Goal: Transaction & Acquisition: Purchase product/service

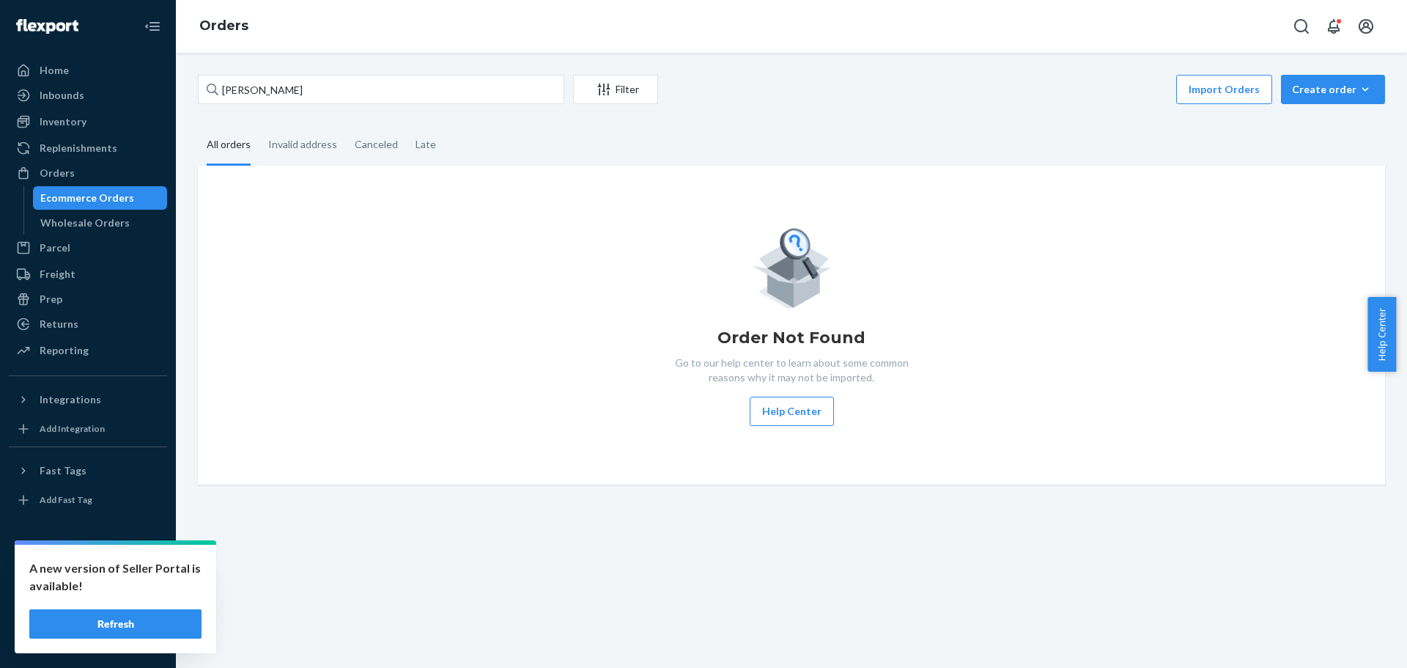
click at [287, 89] on input "Mandy Reitemeier" at bounding box center [381, 89] width 367 height 29
type input "2000000082"
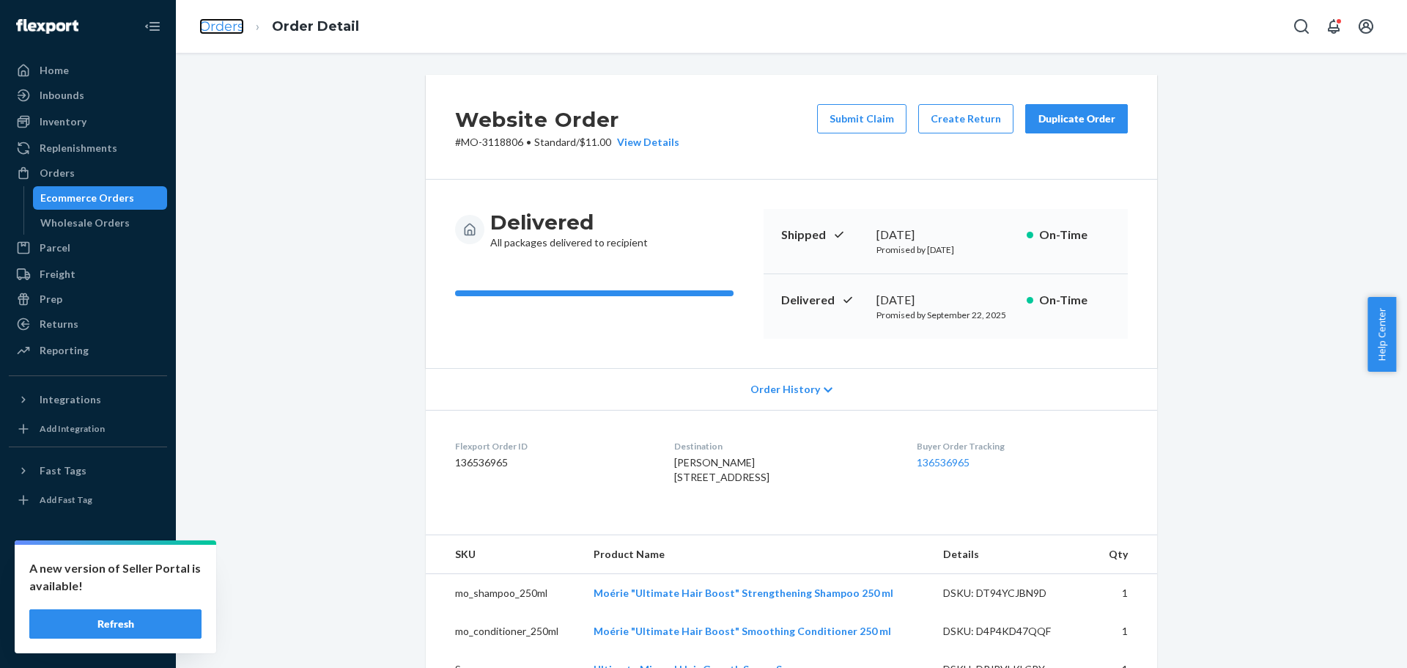
click at [232, 27] on link "Orders" at bounding box center [221, 26] width 45 height 16
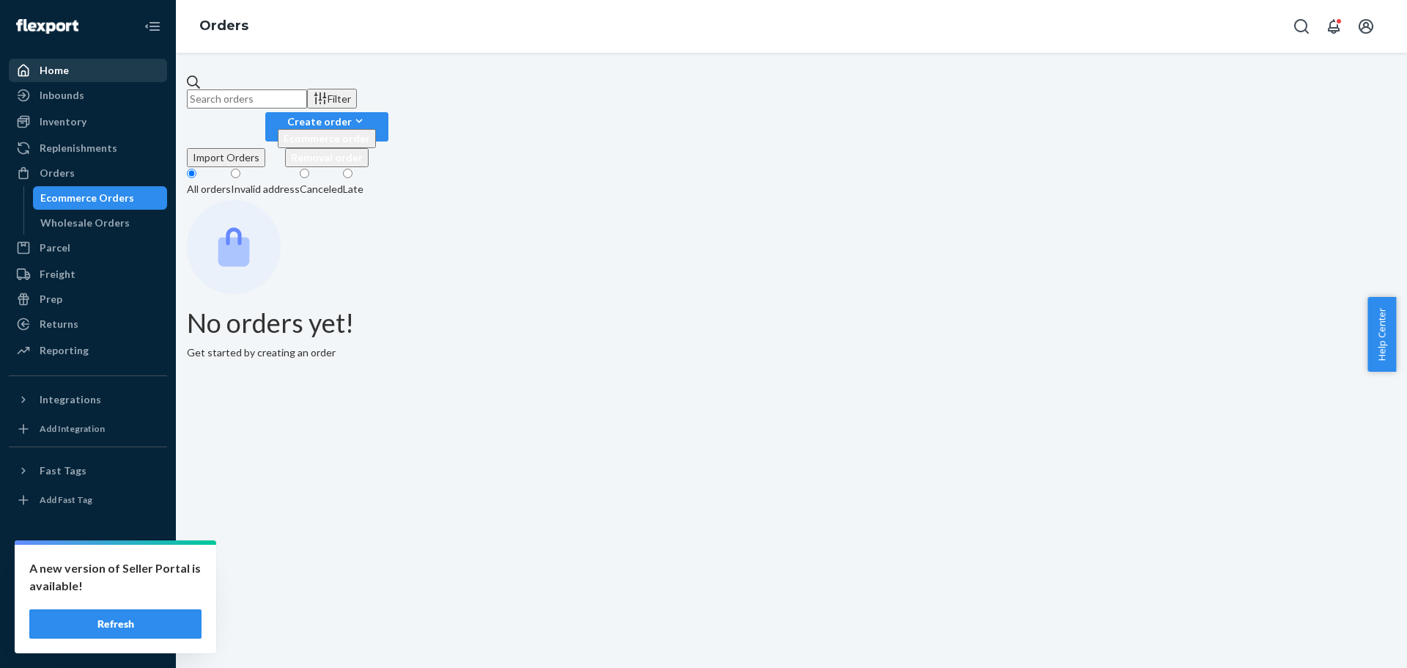
click at [104, 74] on div "Home" at bounding box center [87, 70] width 155 height 21
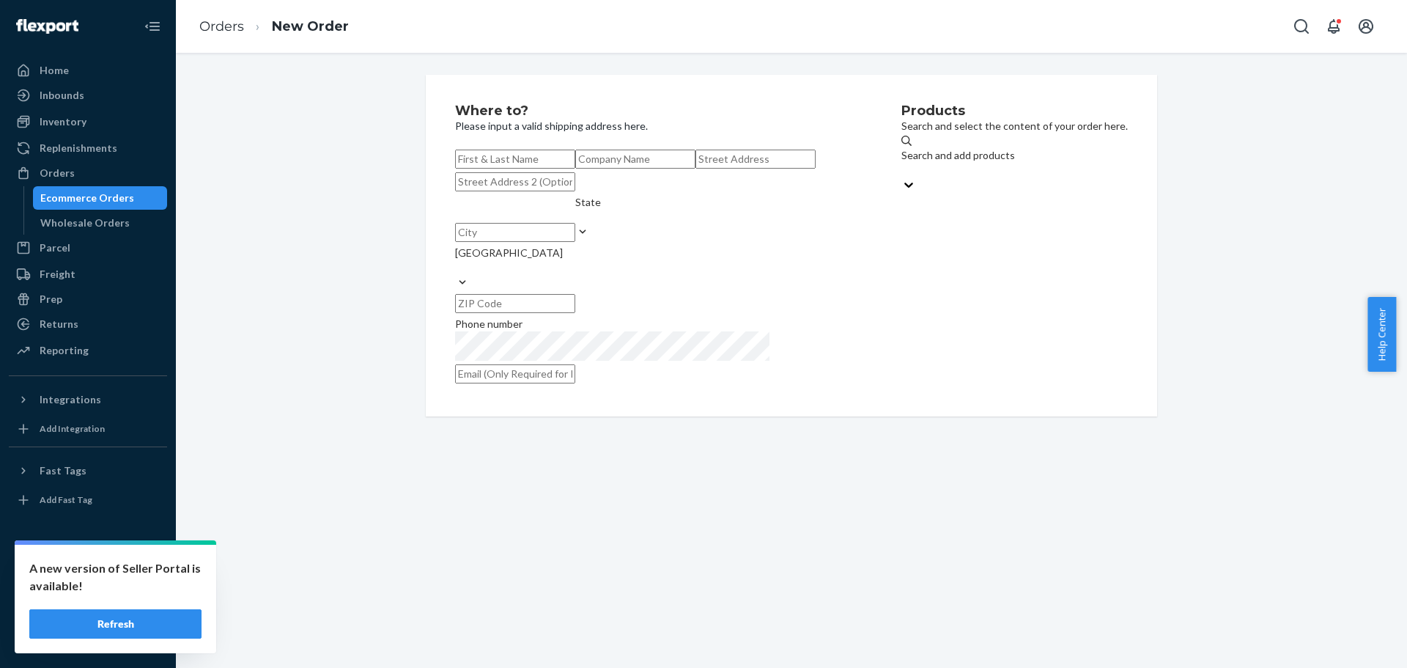
click at [572, 169] on input "text" at bounding box center [515, 159] width 120 height 19
paste input "Shanda Nardelli"
type input "Shanda Nardelli"
click at [696, 169] on input "text" at bounding box center [756, 159] width 120 height 19
paste input "36 Primrose St"
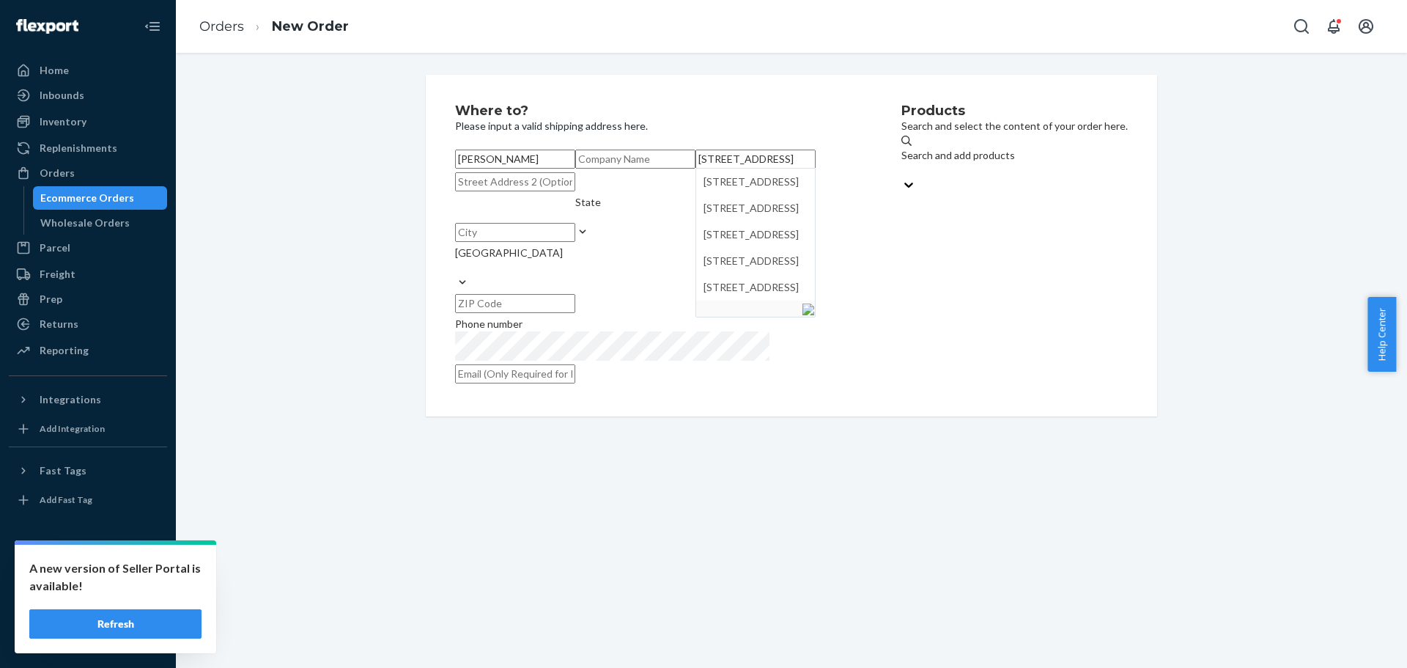
type input "36 Primrose St"
drag, startPoint x: 477, startPoint y: 341, endPoint x: 485, endPoint y: 337, distance: 8.2
click at [477, 242] on input "text" at bounding box center [515, 232] width 120 height 19
paste input "Milford"
type input "Milford"
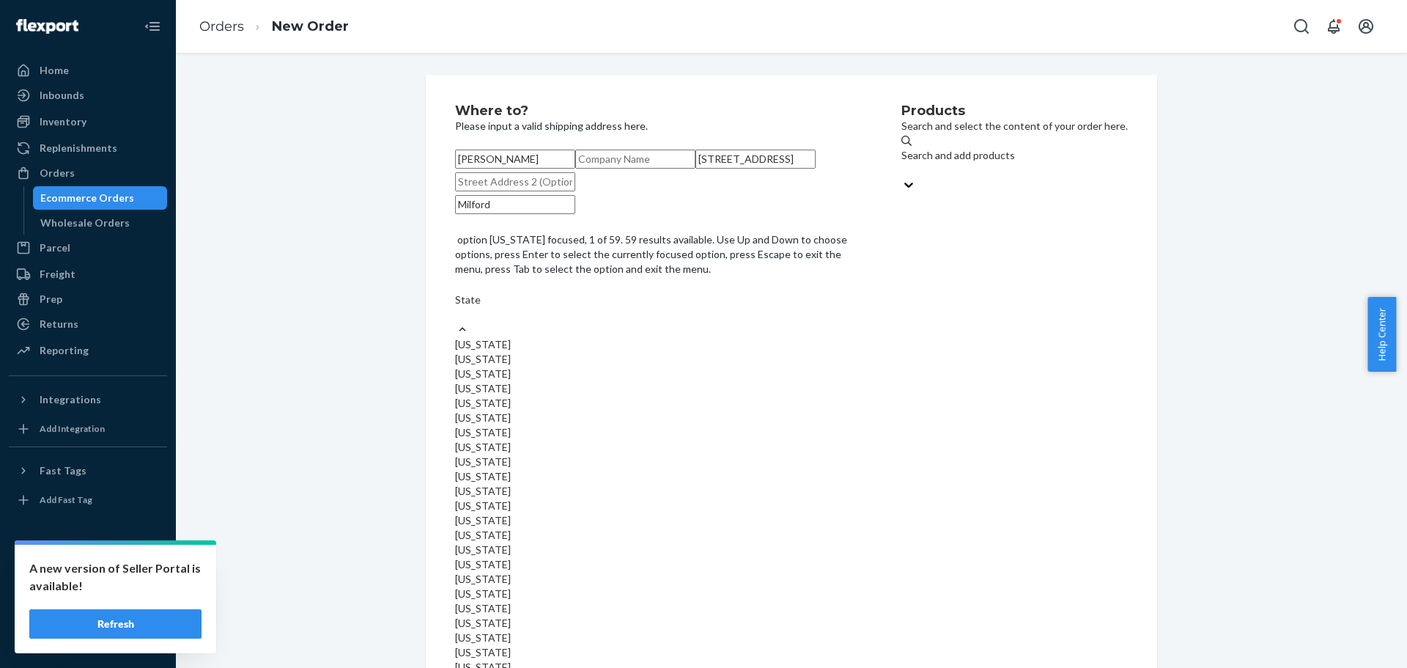
click at [642, 307] on div "State" at bounding box center [656, 299] width 402 height 15
click at [457, 322] on input "option Alabama focused, 1 of 59. 59 results available. Use Up and Down to choos…" at bounding box center [455, 314] width 1 height 15
click at [653, 454] on div "Connecticut" at bounding box center [656, 447] width 402 height 15
click at [457, 322] on input "option Connecticut focused, 8 of 59. 59 results available. Use Up and Down to c…" at bounding box center [455, 314] width 1 height 15
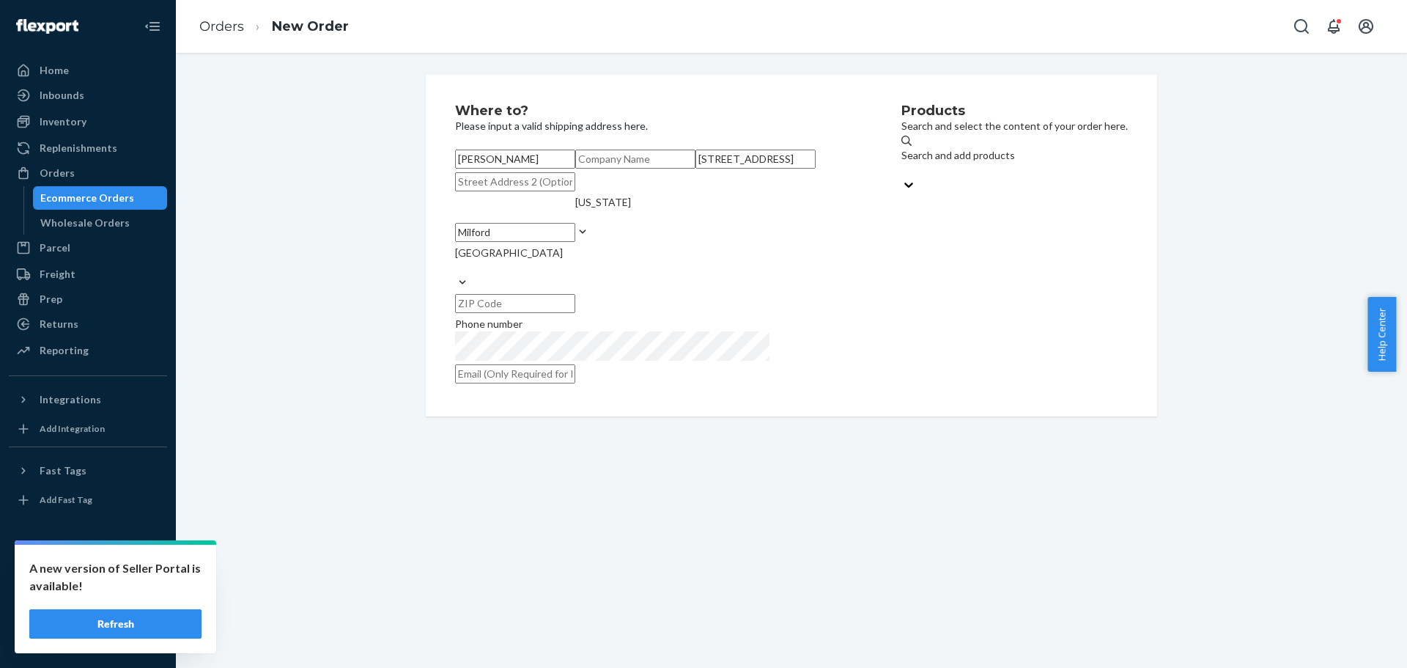
click at [324, 388] on div "Where to? Please input a valid shipping address here. Shanda Nardelli 36 Primro…" at bounding box center [791, 246] width 1209 height 342
click at [575, 313] on input "text" at bounding box center [515, 303] width 120 height 19
paste input "06460"
type input "06460"
click at [338, 290] on div "Where to? Please input a valid shipping address here. Shanda Nardelli 36 Primro…" at bounding box center [791, 246] width 1209 height 342
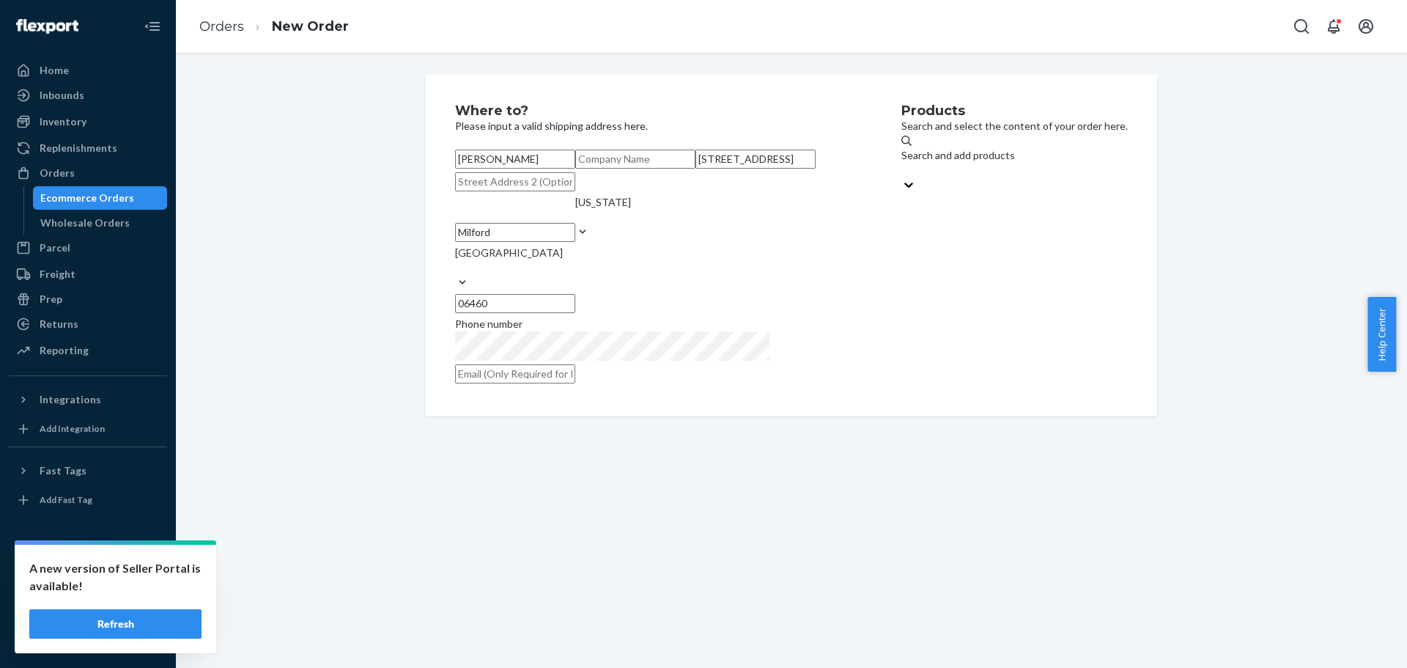
click at [921, 163] on div "Search and add products" at bounding box center [959, 155] width 114 height 15
click at [903, 165] on input "Search and add products" at bounding box center [902, 170] width 1 height 15
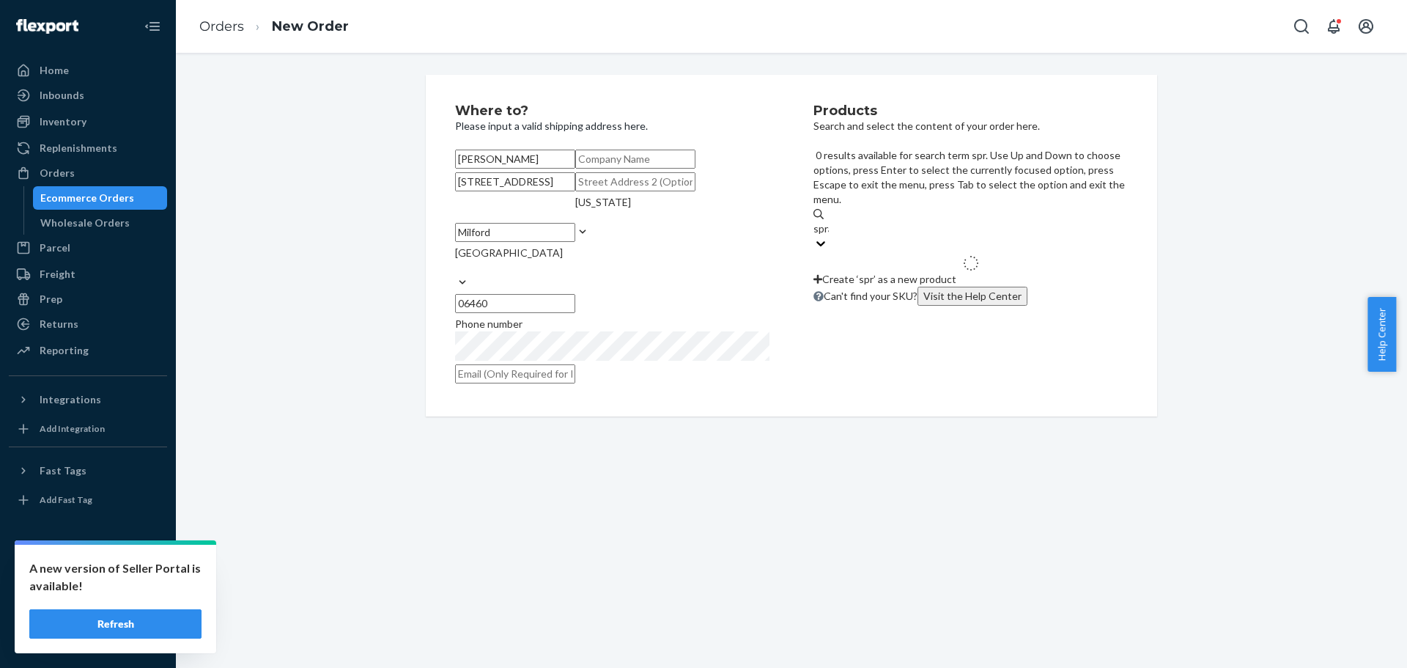
type input "spray"
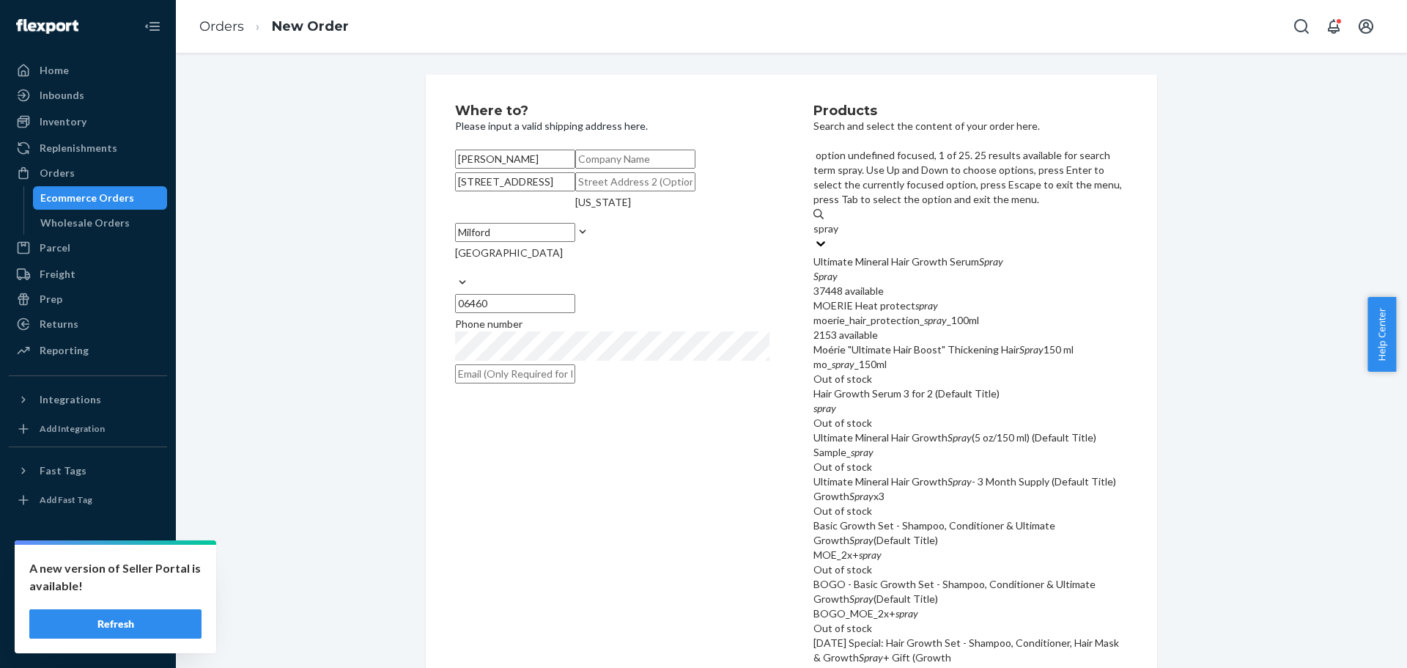
click at [1035, 254] on div "Ultimate Mineral Hair Growth Serum Spray Spray 37448 available" at bounding box center [971, 276] width 314 height 44
click at [839, 221] on input "spray" at bounding box center [827, 228] width 26 height 15
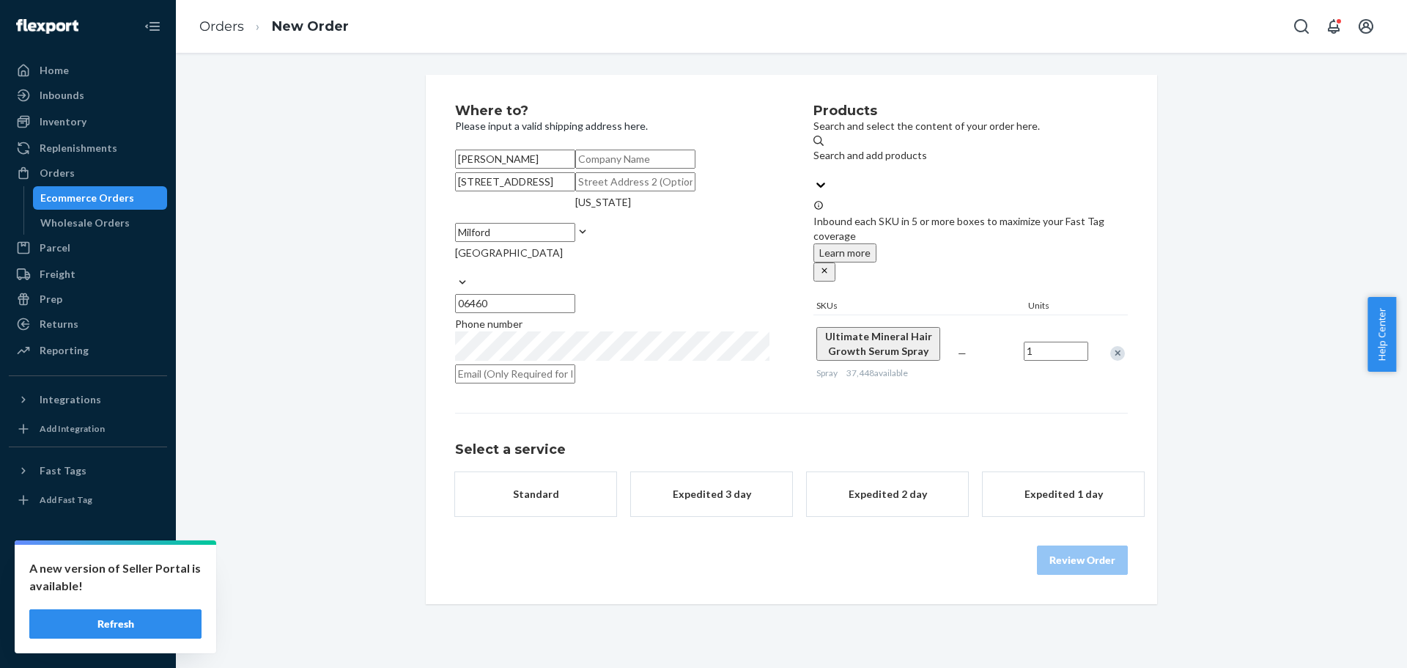
click at [1064, 342] on input "1" at bounding box center [1056, 351] width 65 height 19
type input "3"
click at [1187, 439] on div "Where to? Please input a valid shipping address here. Shanda Nardelli 36 Primro…" at bounding box center [791, 347] width 1209 height 544
click at [339, 234] on div "Where to? Please input a valid shipping address here. Shanda Nardelli 36 Primro…" at bounding box center [791, 347] width 1209 height 544
click at [322, 265] on div "Where to? Please input a valid shipping address here. Shanda Nardelli 36 Primro…" at bounding box center [791, 347] width 1209 height 544
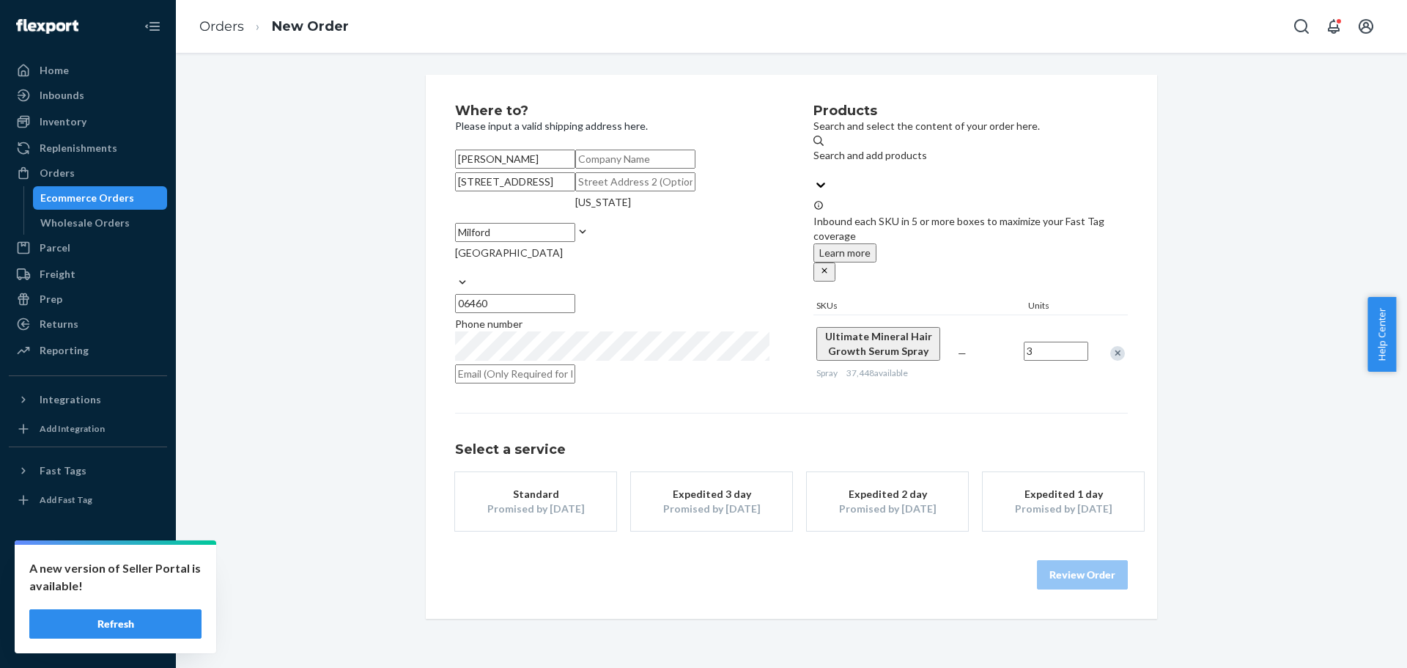
click at [324, 287] on div "Where to? Please input a valid shipping address here. Shanda Nardelli 36 Primro…" at bounding box center [791, 347] width 1209 height 544
click at [539, 501] on div "Standard" at bounding box center [535, 494] width 117 height 15
click at [308, 210] on div "Where to? Please input a valid shipping address here. Shanda Nardelli 36 Primro…" at bounding box center [791, 347] width 1209 height 544
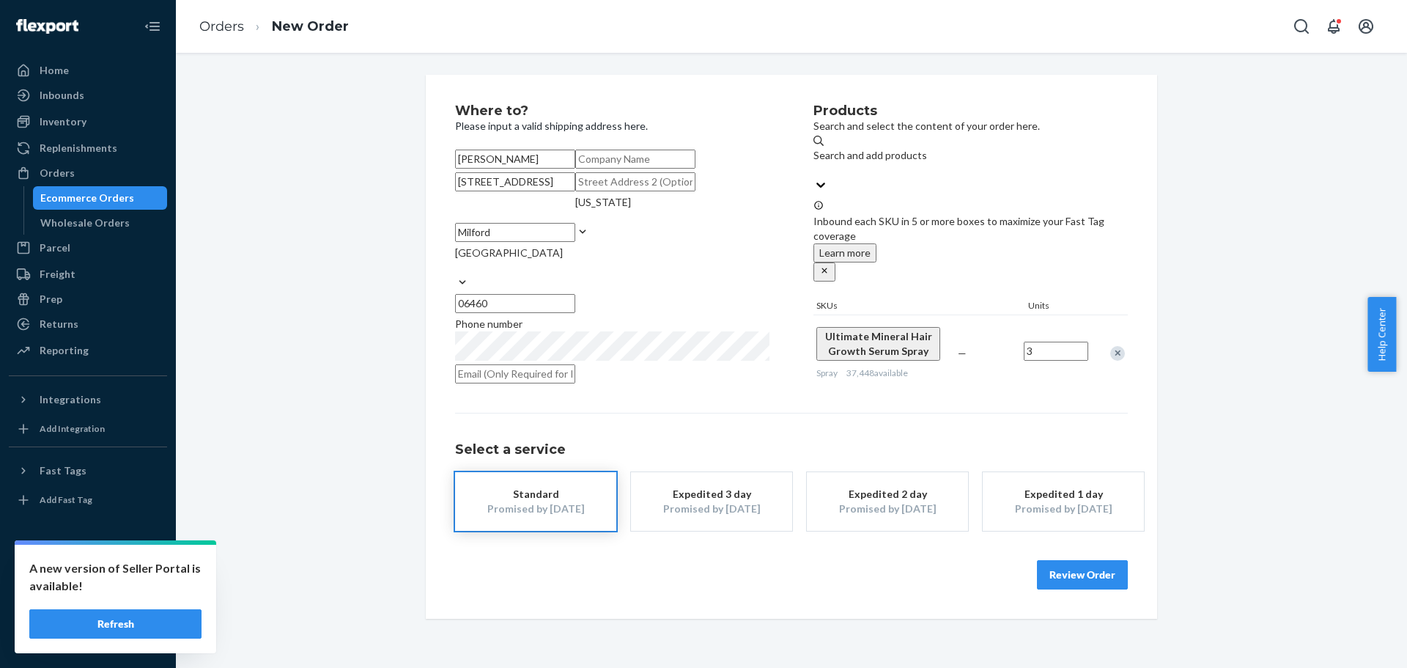
click at [258, 213] on div "Where to? Please input a valid shipping address here. Shanda Nardelli 36 Primro…" at bounding box center [791, 347] width 1209 height 544
click at [1073, 589] on button "Review Order" at bounding box center [1082, 574] width 91 height 29
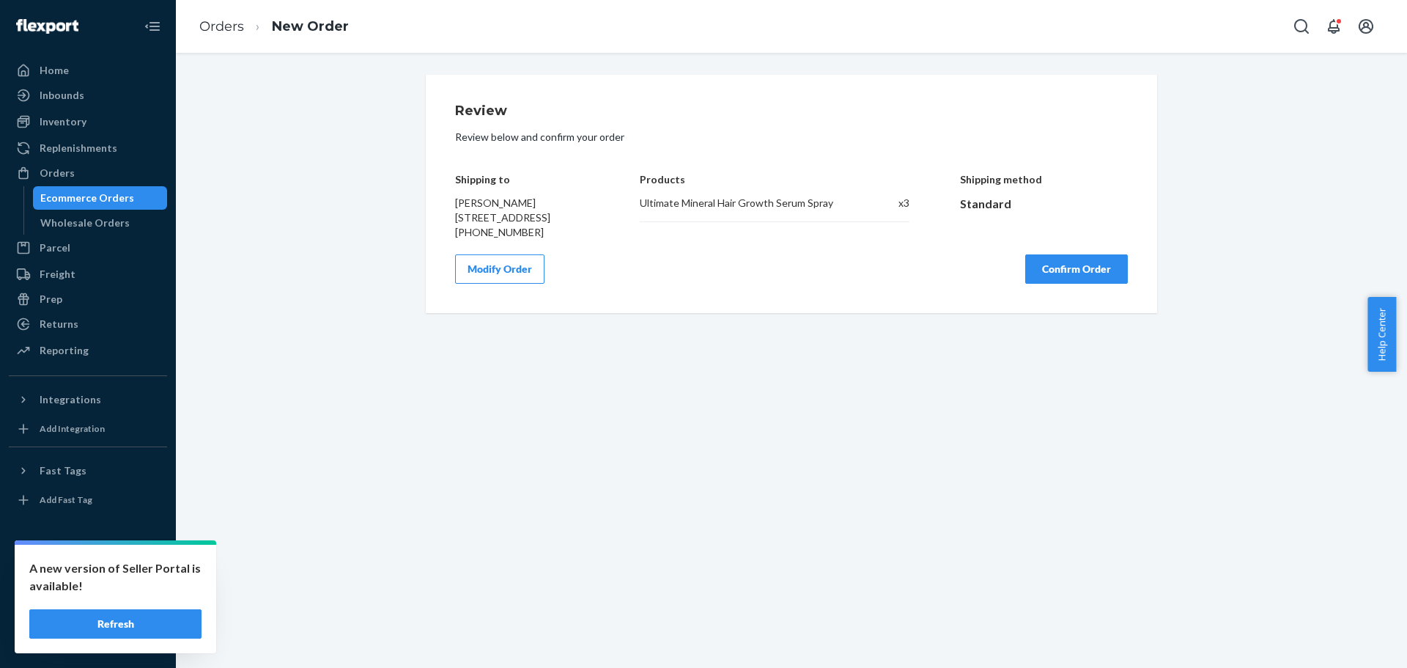
scroll to position [0, 0]
click at [760, 361] on div "Review Review below and confirm your order Shipping to Shanda Nardelli 36 Primr…" at bounding box center [791, 360] width 1231 height 615
click at [1044, 283] on button "Confirm Order" at bounding box center [1076, 268] width 103 height 29
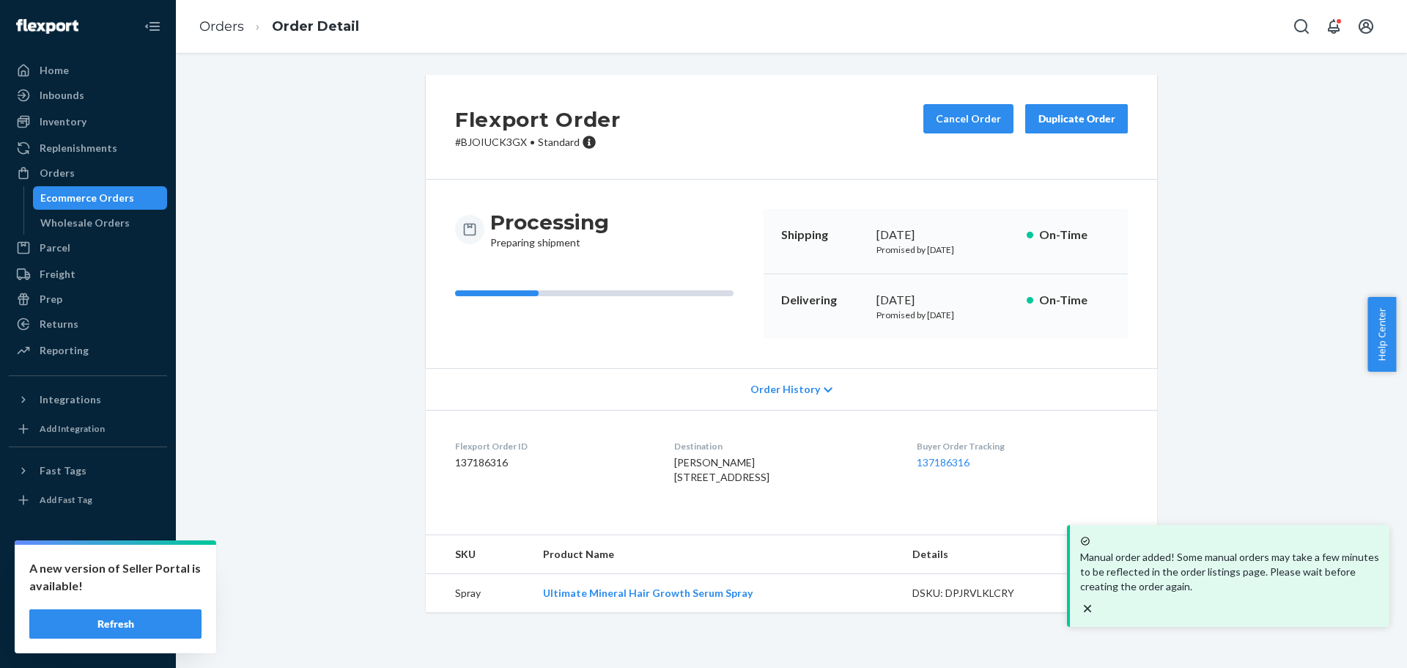
click at [501, 144] on p "# BJOIUCK3GX • Standard" at bounding box center [538, 142] width 166 height 15
click at [498, 140] on p "# BJOIUCK3GX • Standard" at bounding box center [538, 142] width 166 height 15
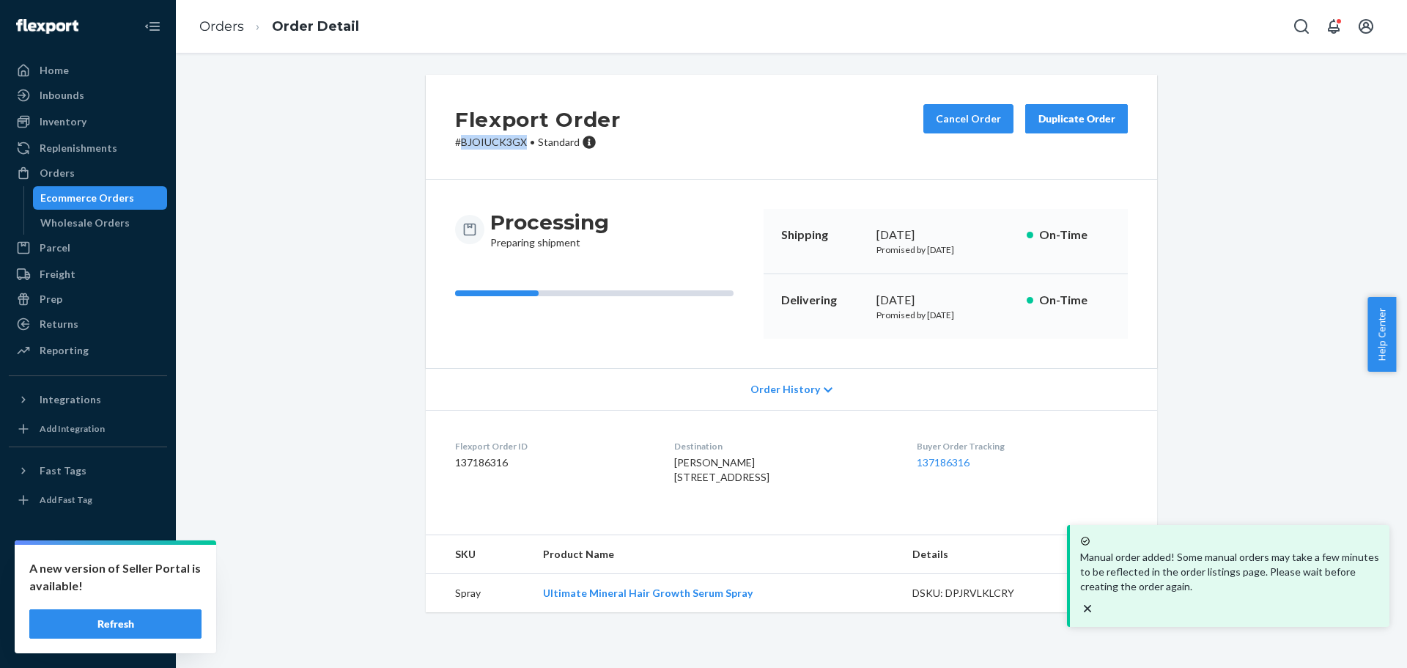
click at [276, 355] on div "Flexport Order # BJOIUCK3GX • Standard Cancel Order Duplicate Order Processing …" at bounding box center [791, 352] width 1209 height 555
click at [485, 140] on p "# BJOIUCK3GX • Standard" at bounding box center [538, 142] width 166 height 15
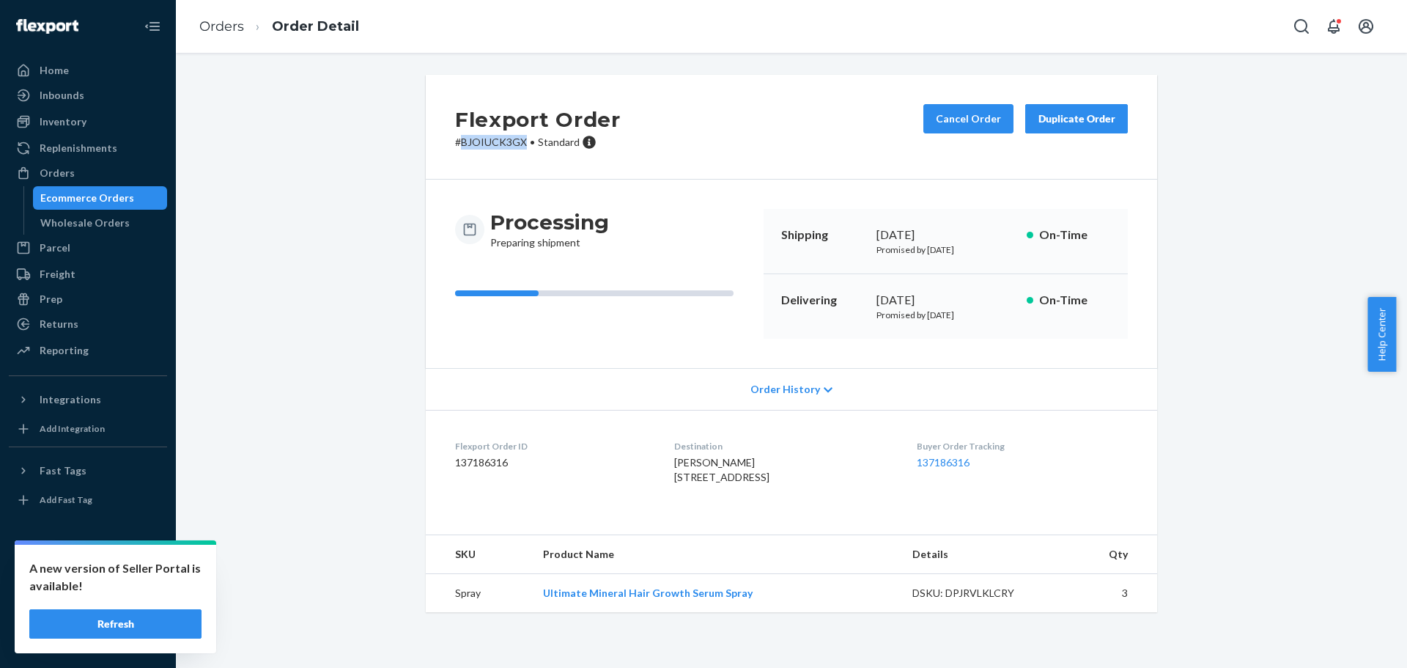
copy p "BJOIUCK3GX"
click at [1229, 339] on div "Flexport Order # BJOIUCK3GX • Standard Cancel Order Duplicate Order Processing …" at bounding box center [791, 352] width 1209 height 555
